Goal: Information Seeking & Learning: Learn about a topic

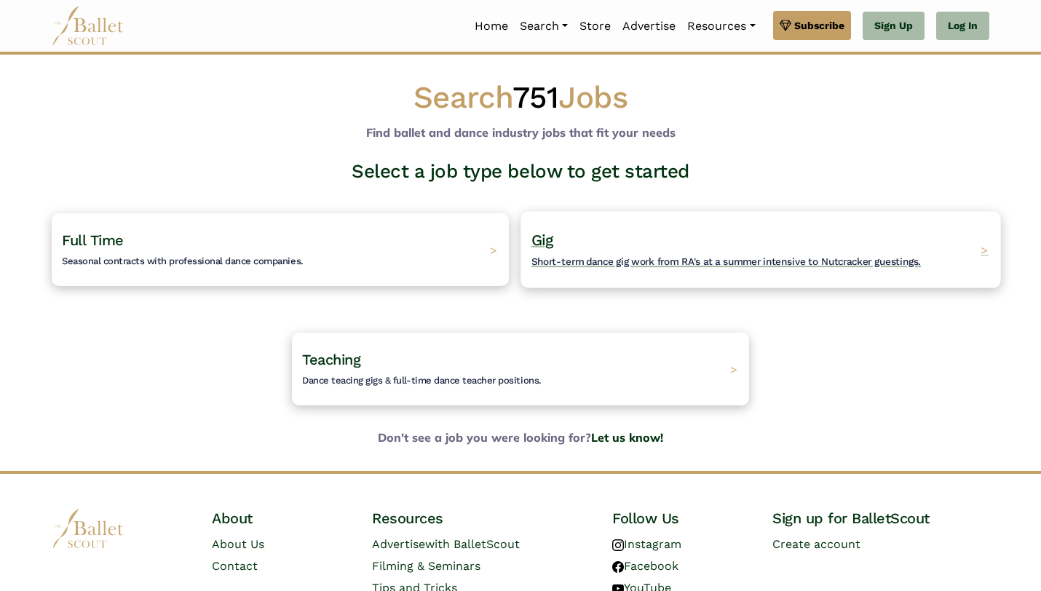
click at [586, 258] on span "Short-term dance gig work from RA's at a summer intensive to Nutcracker guestin…" at bounding box center [725, 261] width 389 height 12
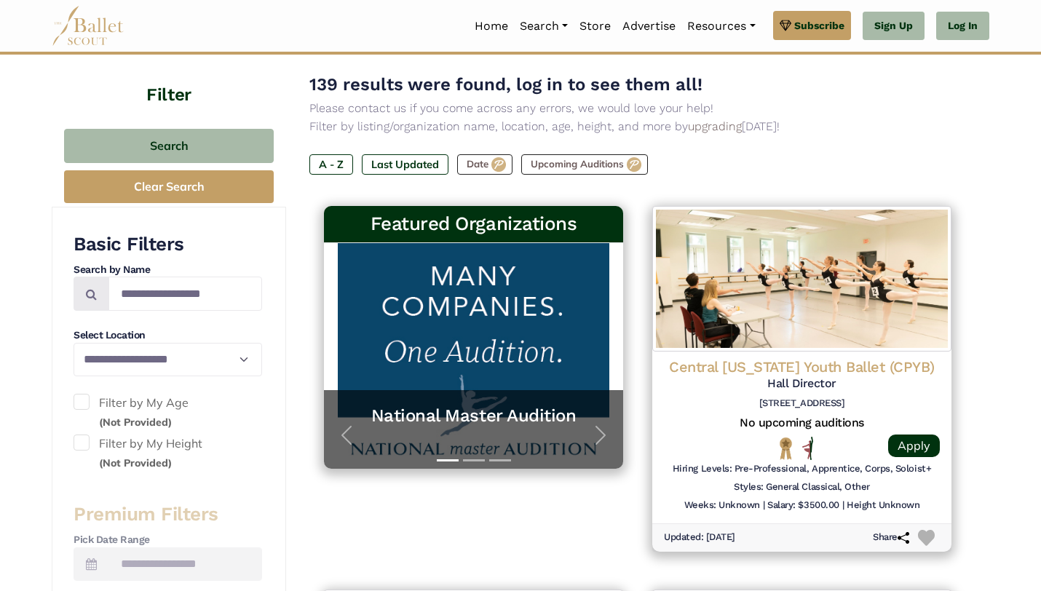
scroll to position [168, 0]
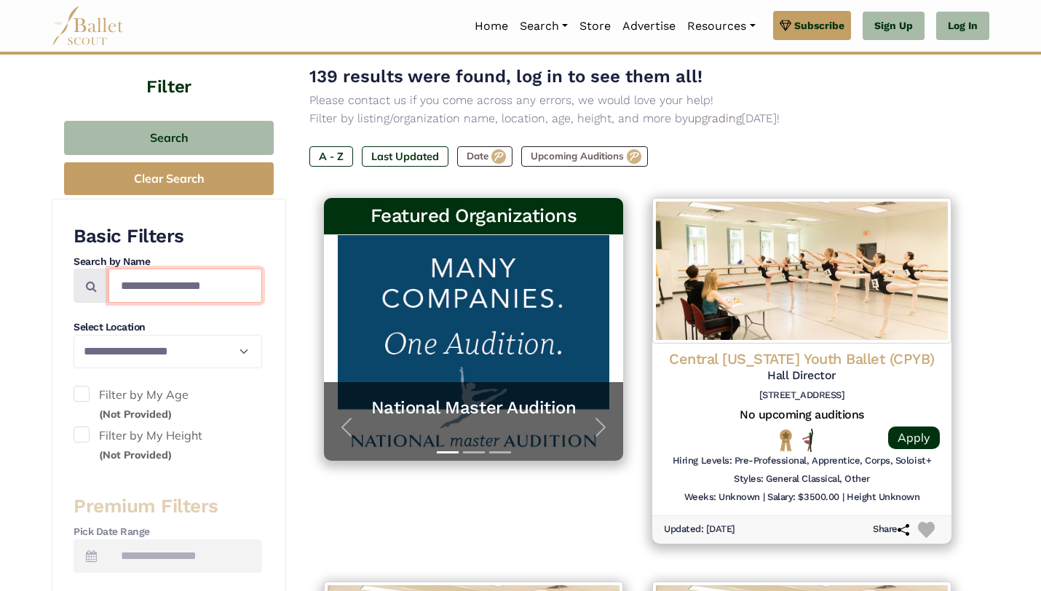
click at [215, 285] on input "Search by names..." at bounding box center [185, 286] width 154 height 34
type input "**********"
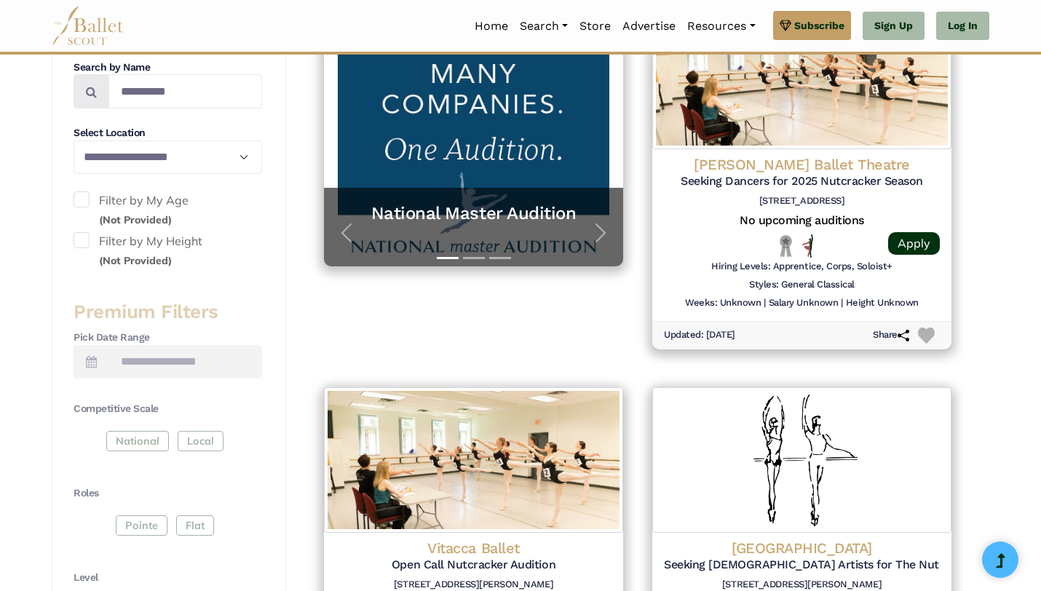
scroll to position [360, 0]
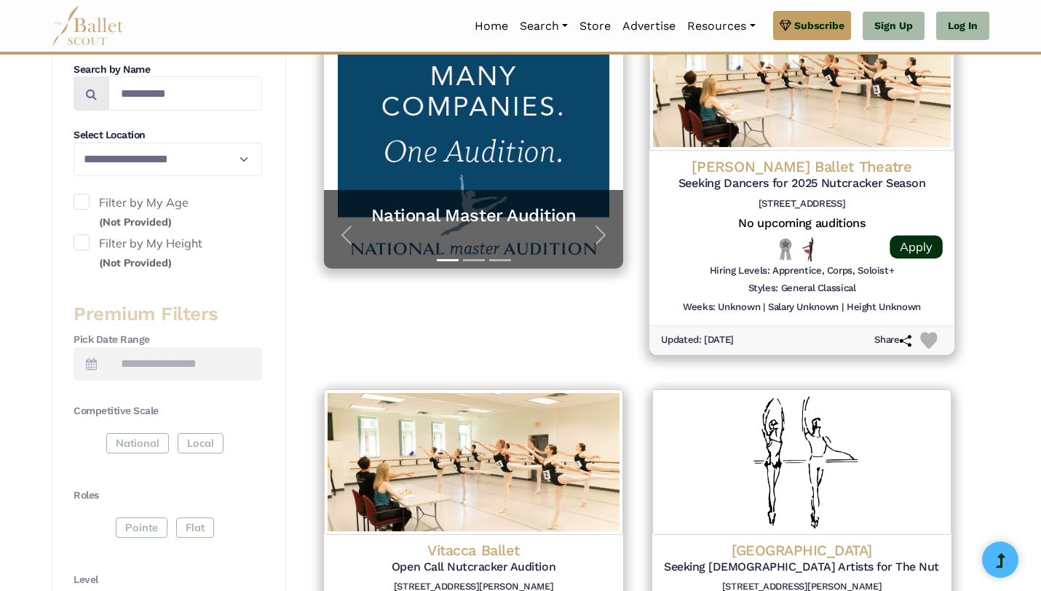
click at [736, 173] on h4 "Jose Mateo Ballet Theatre" at bounding box center [802, 167] width 282 height 20
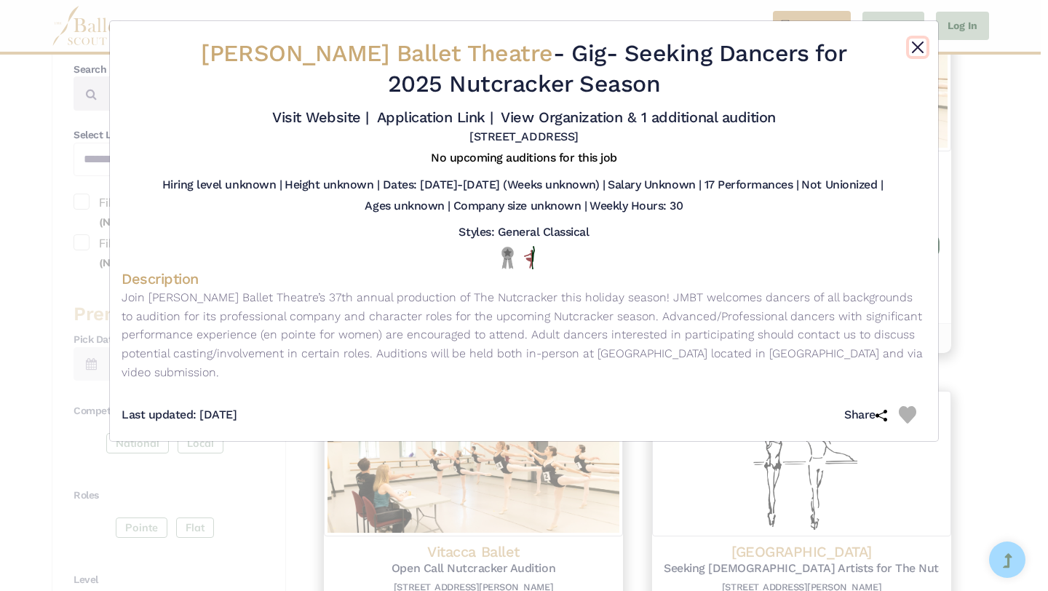
click at [918, 52] on button "Close" at bounding box center [917, 47] width 17 height 17
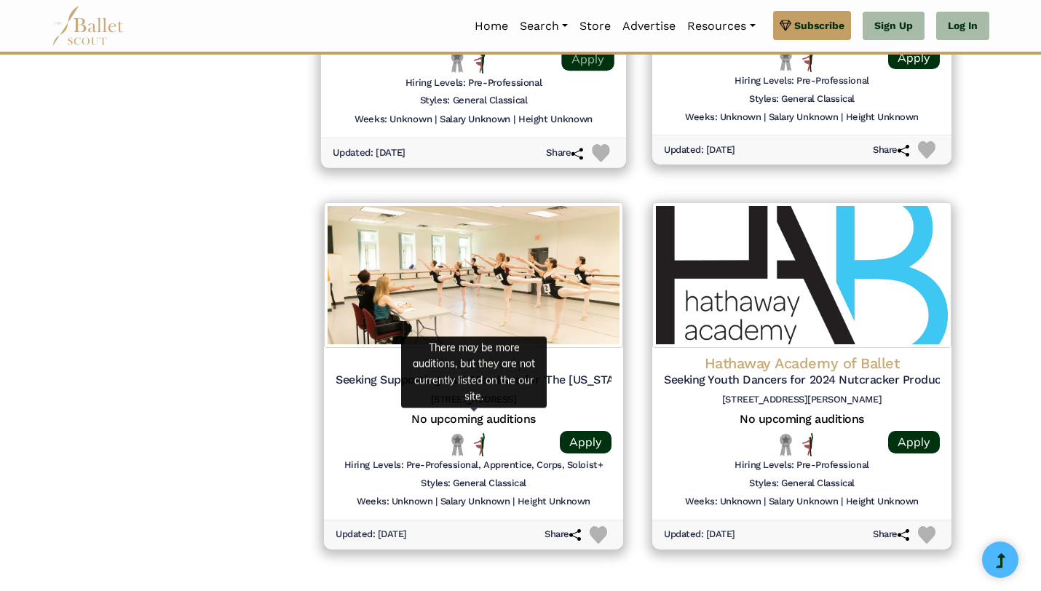
scroll to position [1888, 0]
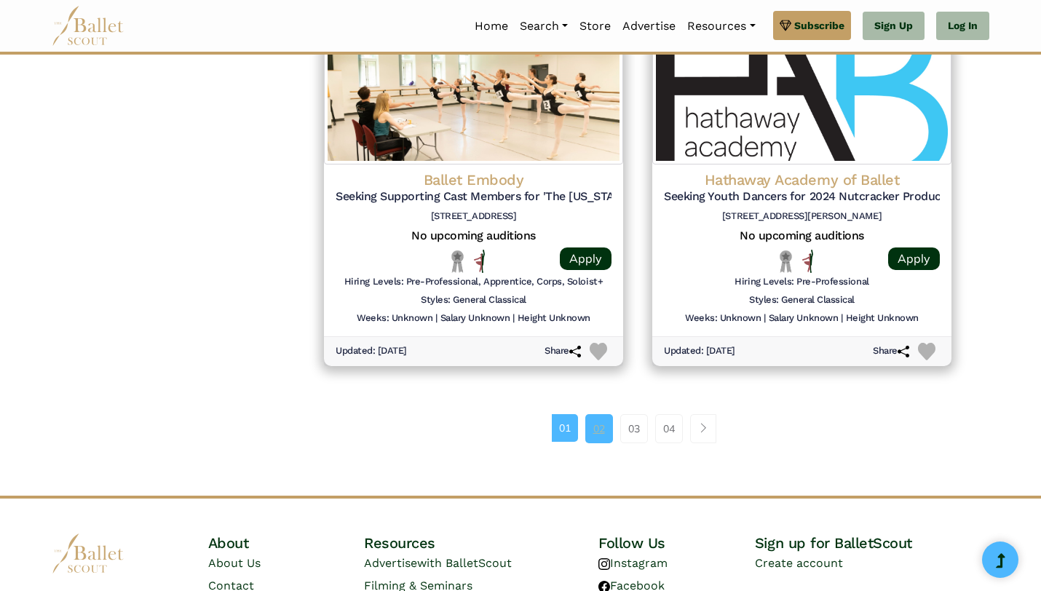
click at [610, 418] on link "02" at bounding box center [599, 428] width 28 height 29
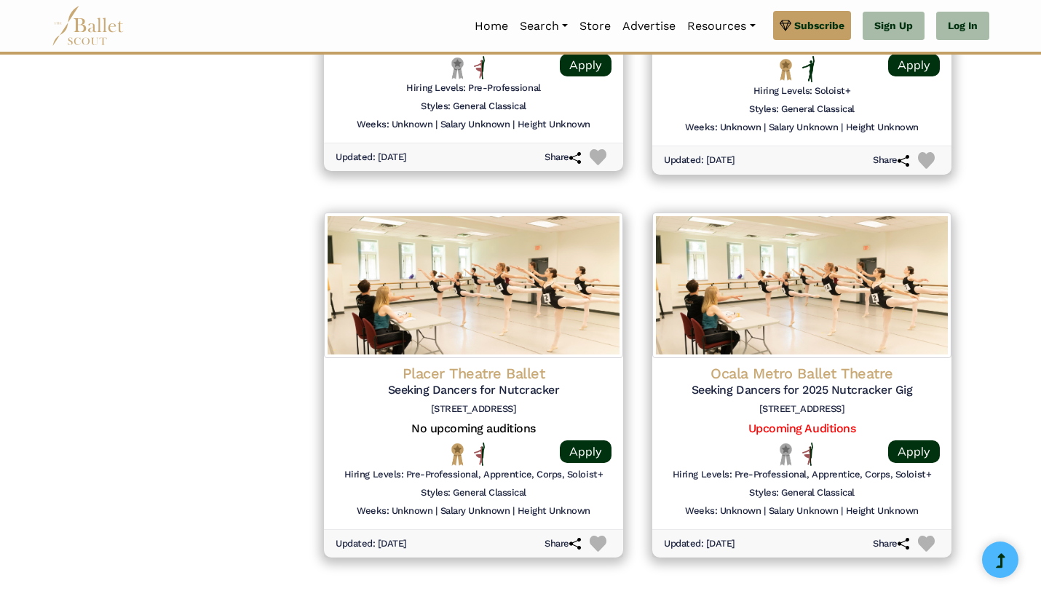
scroll to position [1797, 0]
